Goal: Book appointment/travel/reservation

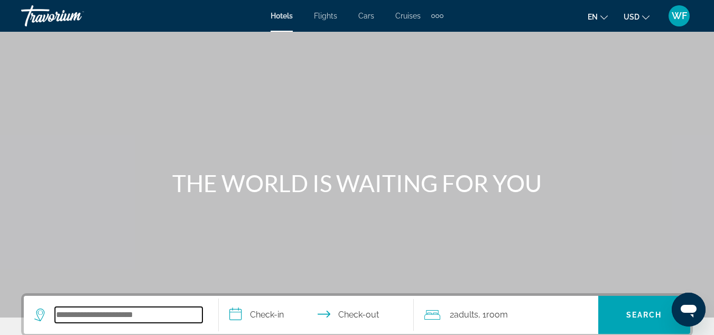
click at [84, 312] on input "Search widget" at bounding box center [128, 315] width 147 height 16
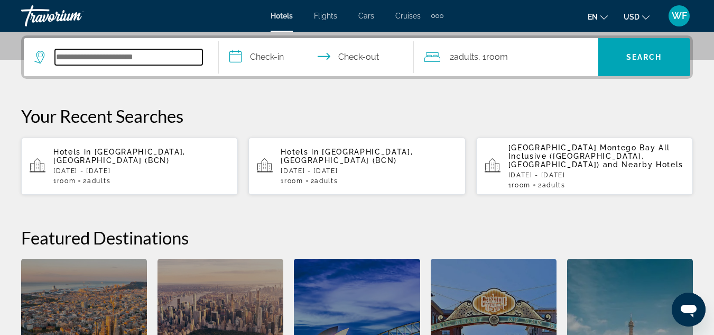
scroll to position [258, 0]
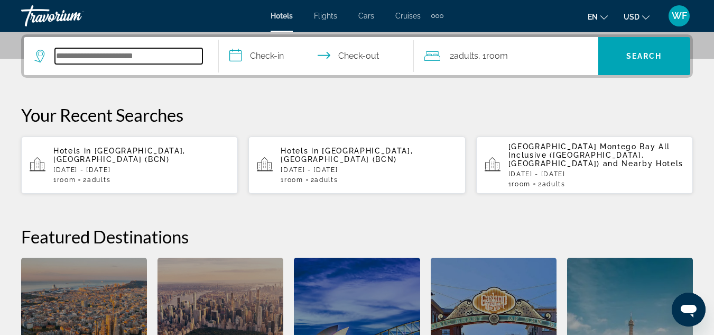
click at [68, 57] on input "Search widget" at bounding box center [128, 56] width 147 height 16
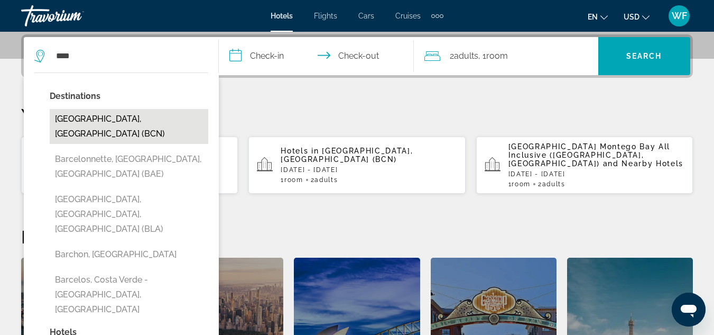
click at [74, 119] on button "Barcelona, Spain (BCN)" at bounding box center [129, 126] width 159 height 35
type input "**********"
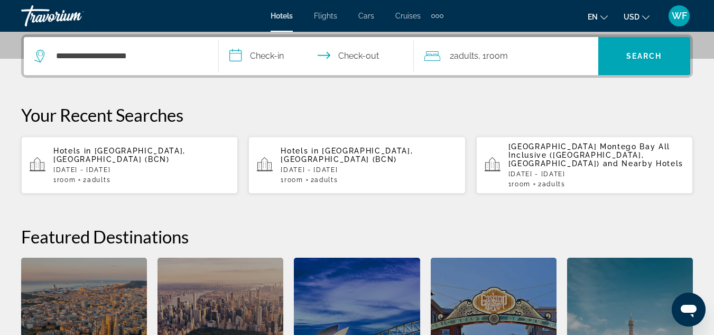
click at [257, 52] on input "**********" at bounding box center [318, 57] width 199 height 41
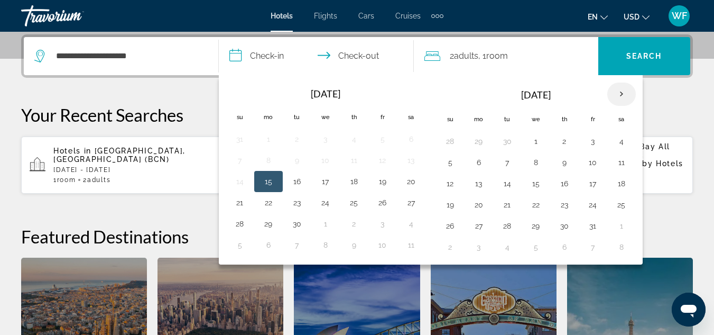
click at [620, 92] on th "Next month" at bounding box center [621, 93] width 29 height 23
click at [479, 162] on button "3" at bounding box center [478, 162] width 17 height 15
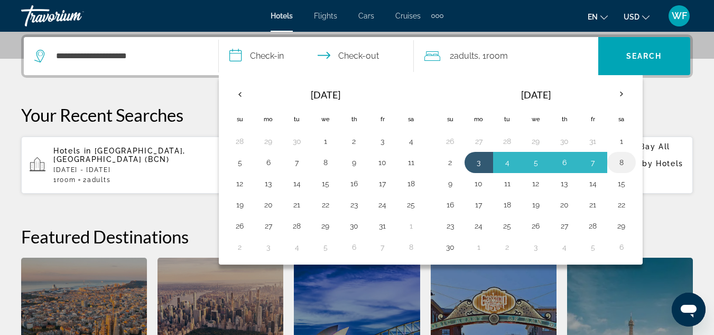
click at [621, 161] on button "8" at bounding box center [621, 162] width 17 height 15
type input "**********"
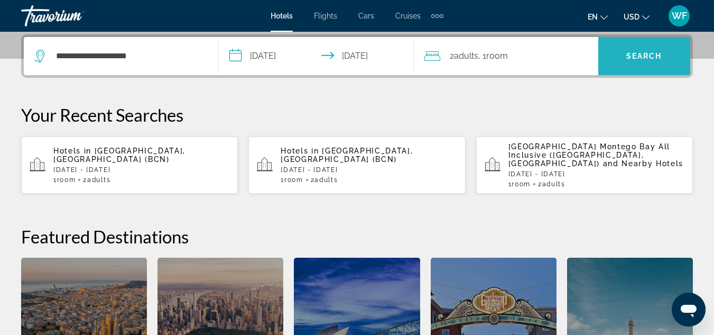
click at [638, 49] on span "Search widget" at bounding box center [644, 55] width 92 height 25
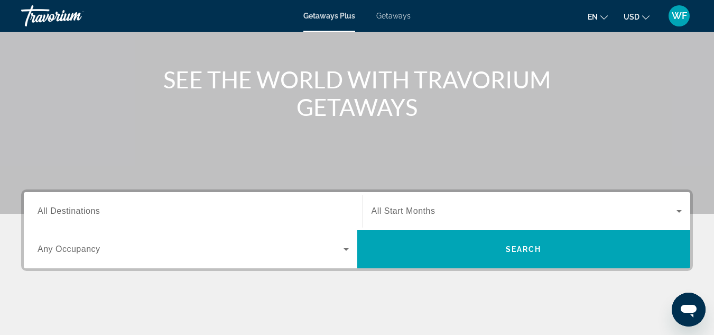
scroll to position [131, 0]
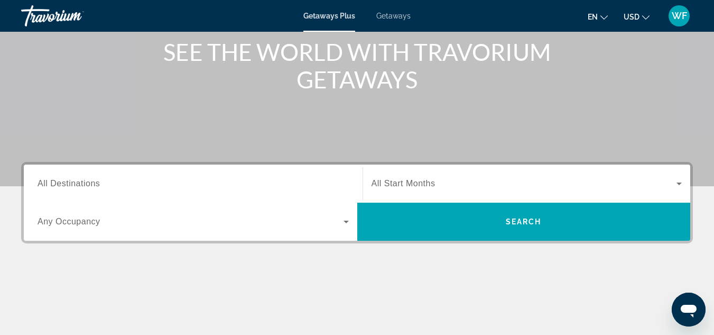
click at [388, 14] on span "Getaways" at bounding box center [393, 16] width 34 height 8
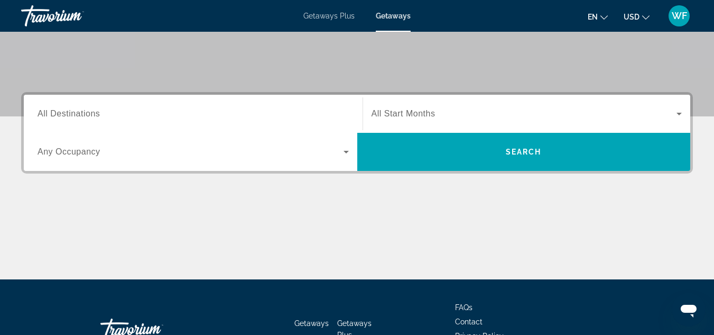
scroll to position [201, 0]
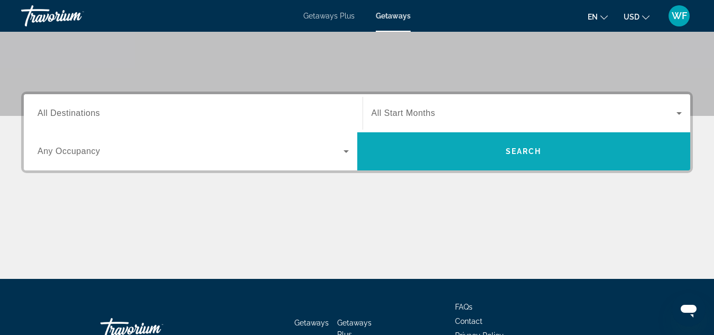
click at [499, 151] on span "Search widget" at bounding box center [524, 150] width 334 height 25
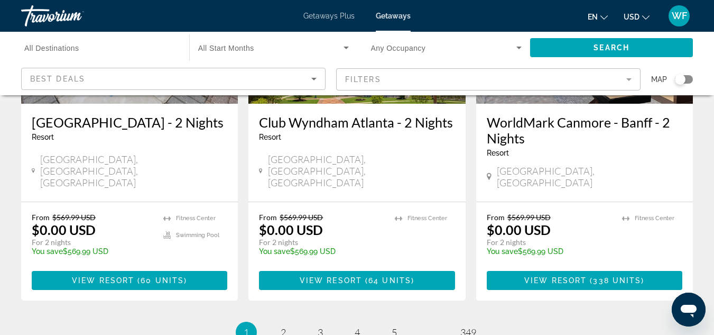
scroll to position [1394, 0]
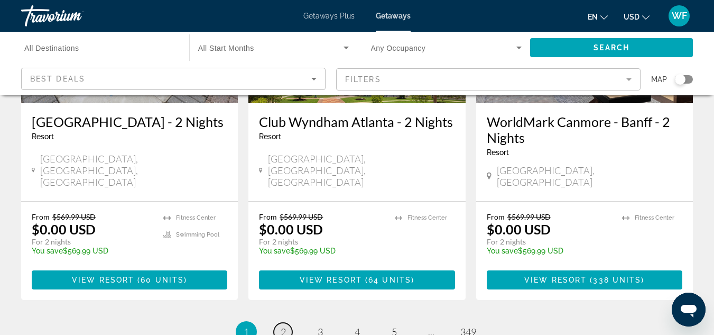
click at [282, 326] on span "2" at bounding box center [283, 332] width 5 height 12
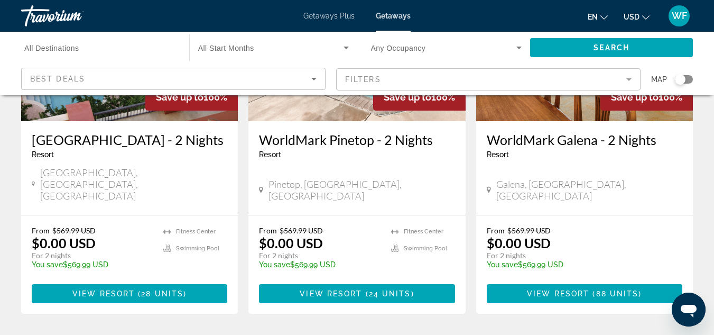
scroll to position [1392, 0]
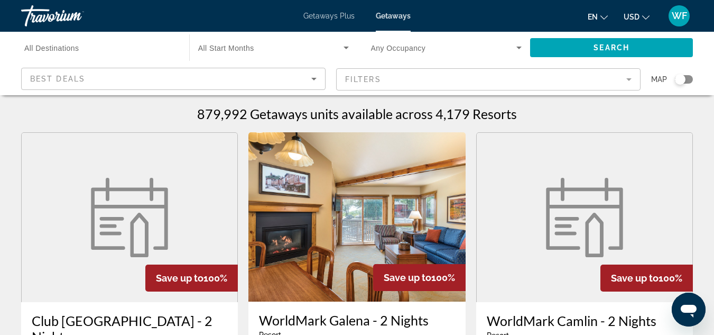
click at [226, 48] on span "All Start Months" at bounding box center [226, 48] width 56 height 8
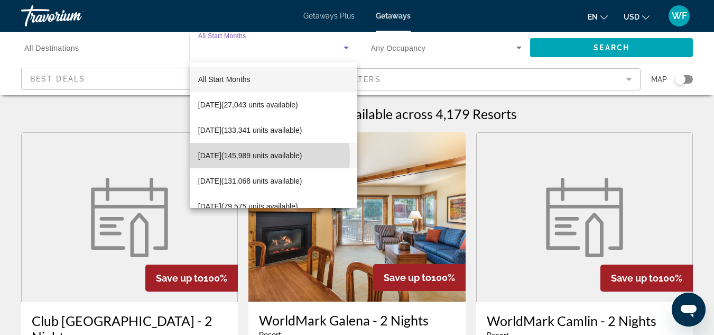
click at [214, 158] on span "[DATE] (145,989 units available)" at bounding box center [250, 155] width 104 height 13
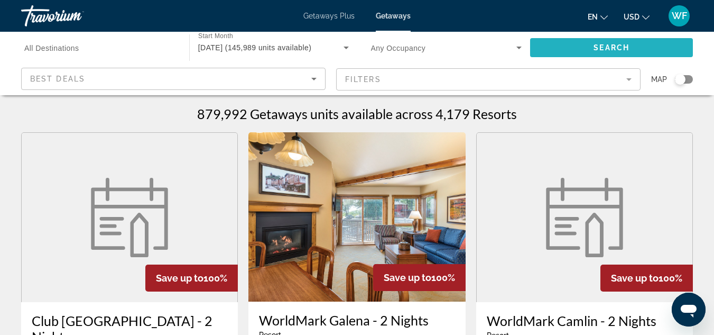
click at [552, 50] on span "Search widget" at bounding box center [611, 47] width 163 height 25
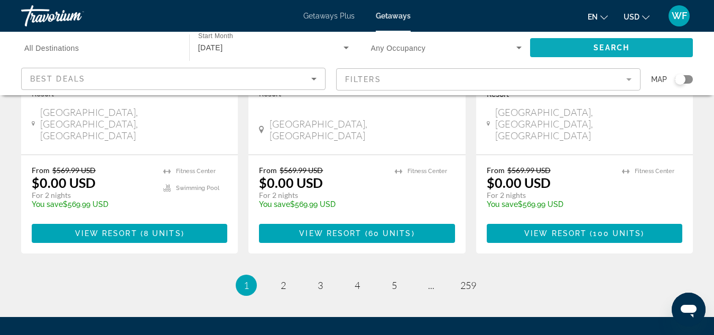
scroll to position [1454, 0]
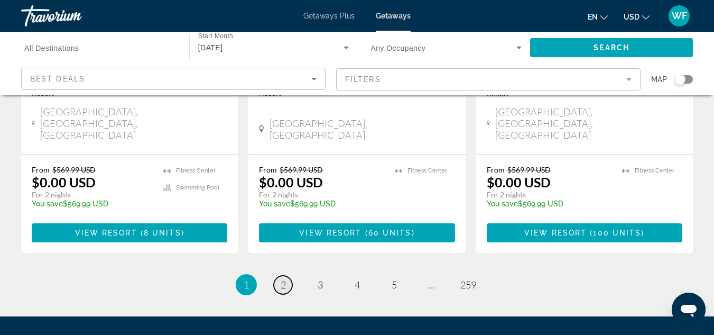
click at [283, 279] on span "2" at bounding box center [283, 285] width 5 height 12
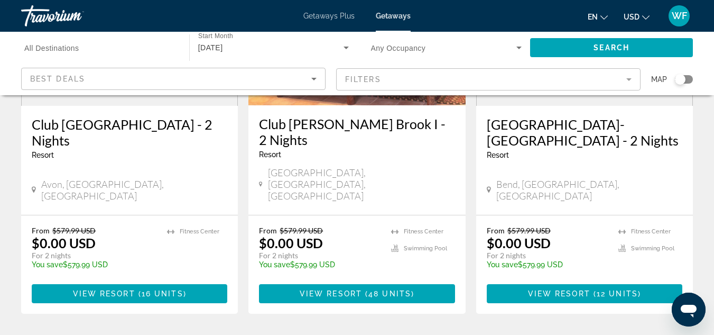
scroll to position [1409, 0]
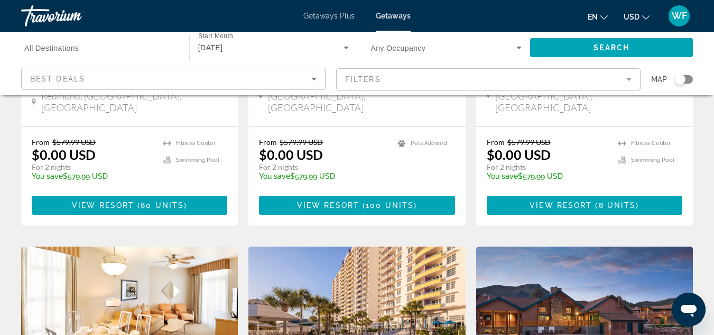
scroll to position [689, 0]
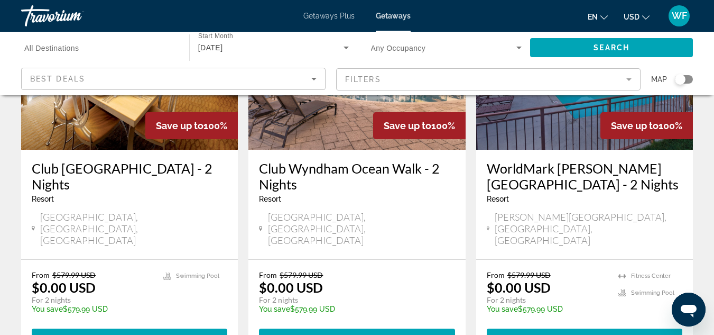
click at [320, 260] on div "From $579.99 USD $0.00 USD For 2 nights You save $579.99 USD temp View Resort (…" at bounding box center [356, 309] width 217 height 98
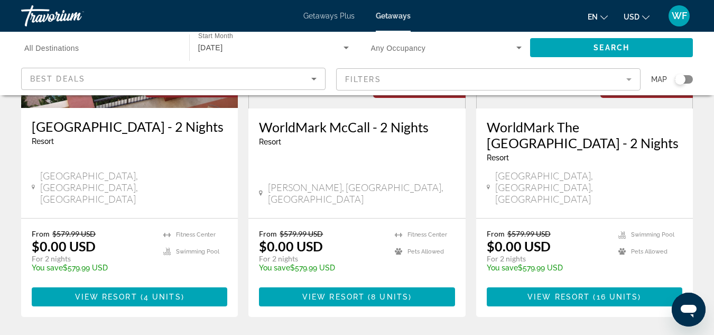
scroll to position [1396, 0]
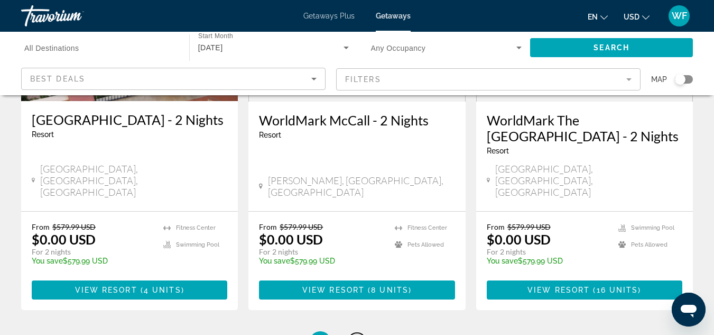
click at [357, 334] on span "4" at bounding box center [357, 342] width 5 height 12
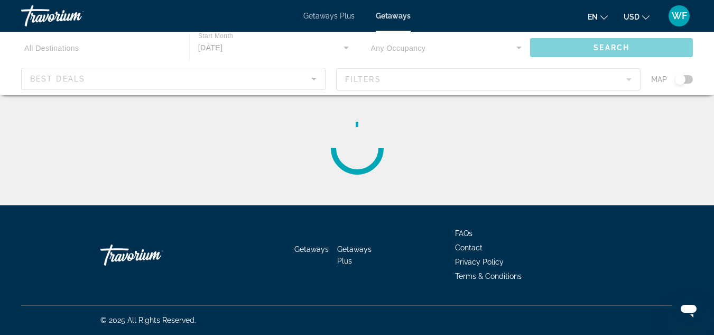
click at [357, 247] on span "Getaways Plus" at bounding box center [354, 255] width 34 height 20
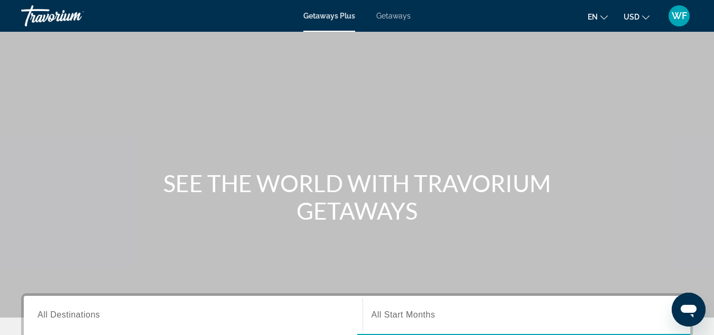
click at [392, 15] on span "Getaways" at bounding box center [393, 16] width 34 height 8
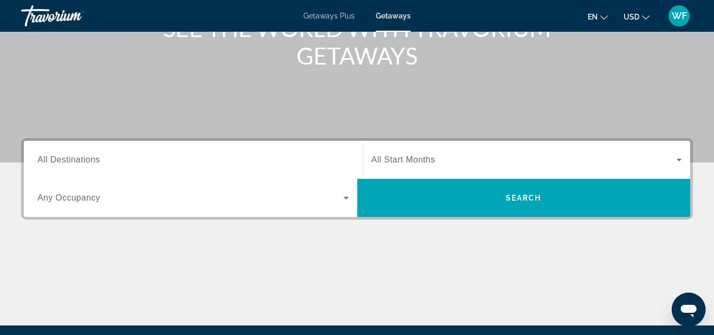
scroll to position [155, 0]
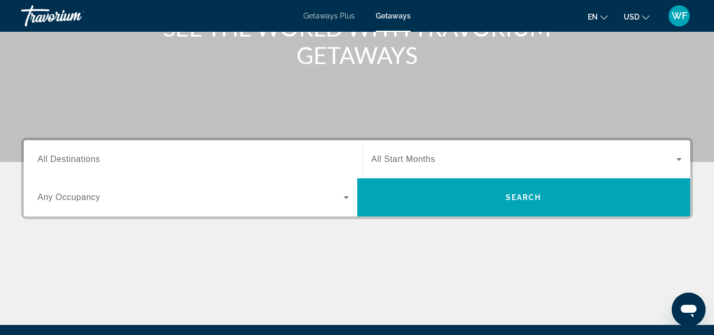
click at [441, 156] on span "Search widget" at bounding box center [525, 159] width 306 height 13
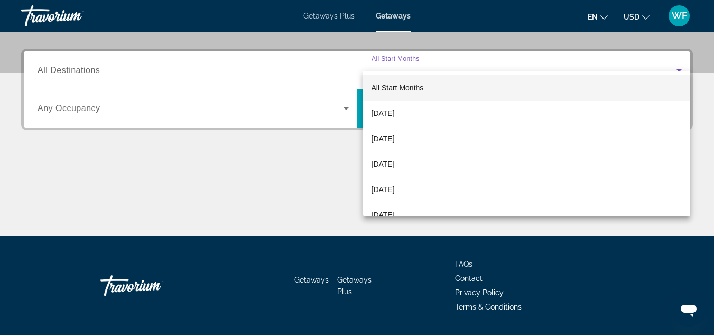
scroll to position [258, 0]
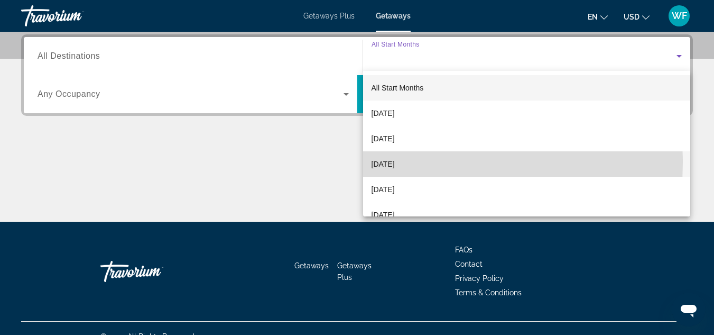
click at [395, 162] on span "[DATE]" at bounding box center [383, 164] width 23 height 13
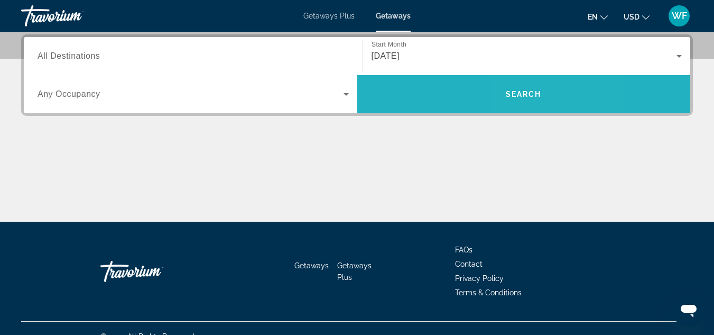
click at [526, 95] on span "Search" at bounding box center [524, 94] width 36 height 8
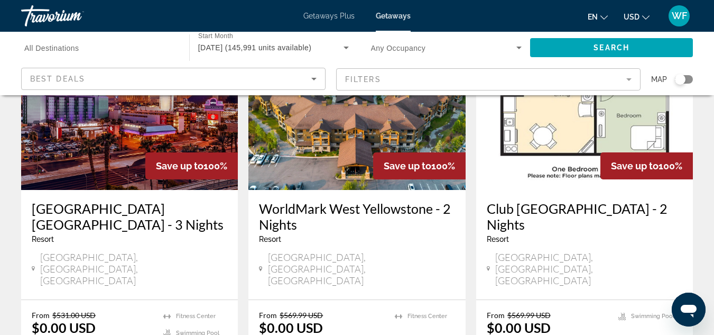
scroll to position [111, 0]
